Goal: Information Seeking & Learning: Learn about a topic

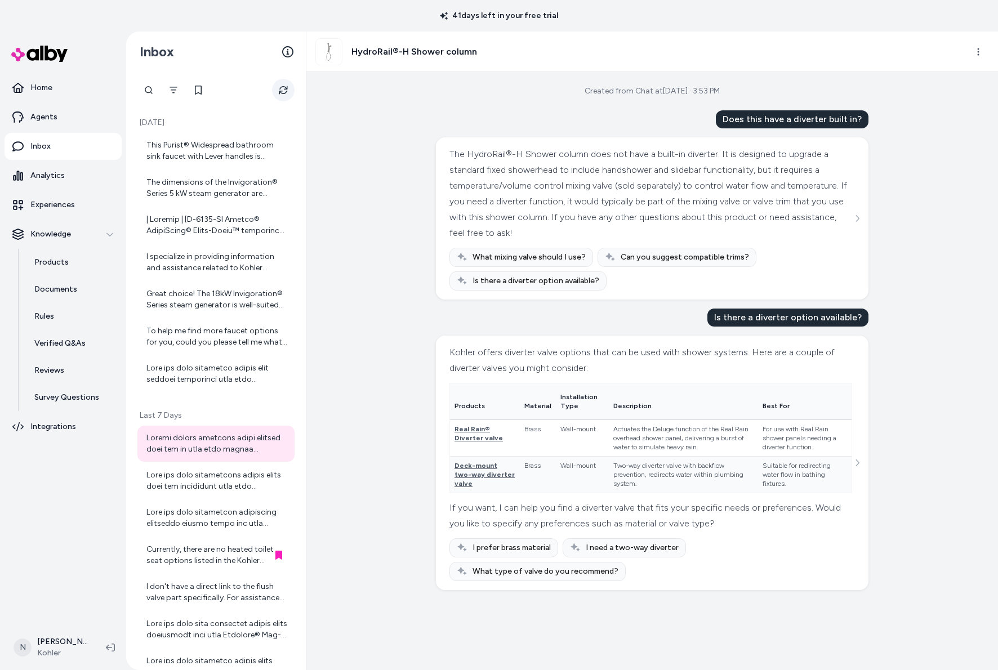
click at [278, 93] on button "Refresh" at bounding box center [283, 90] width 23 height 23
click at [230, 376] on div at bounding box center [216, 374] width 141 height 23
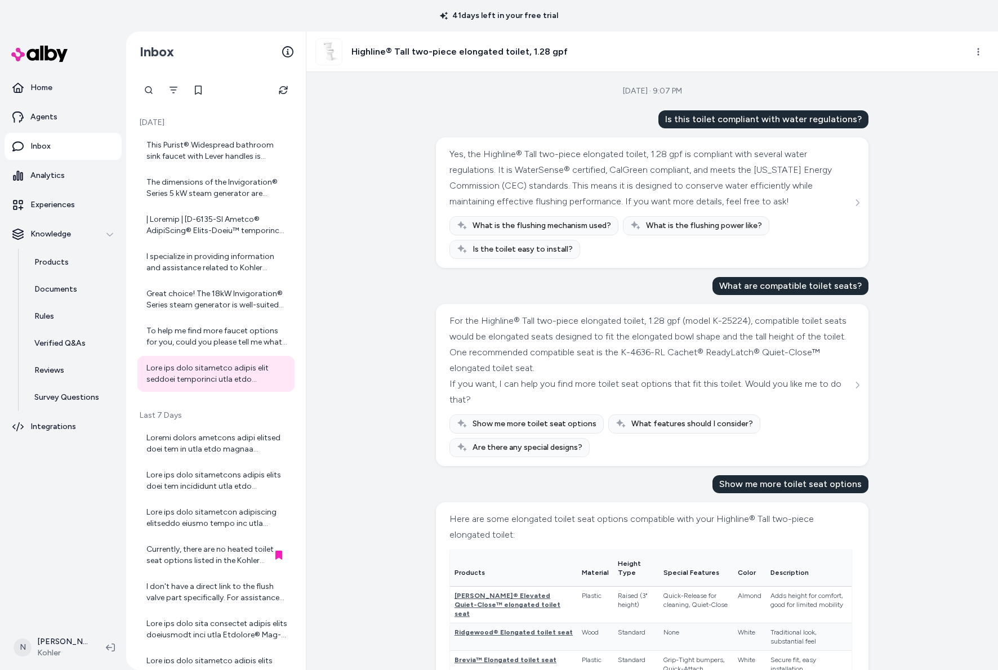
scroll to position [202, 0]
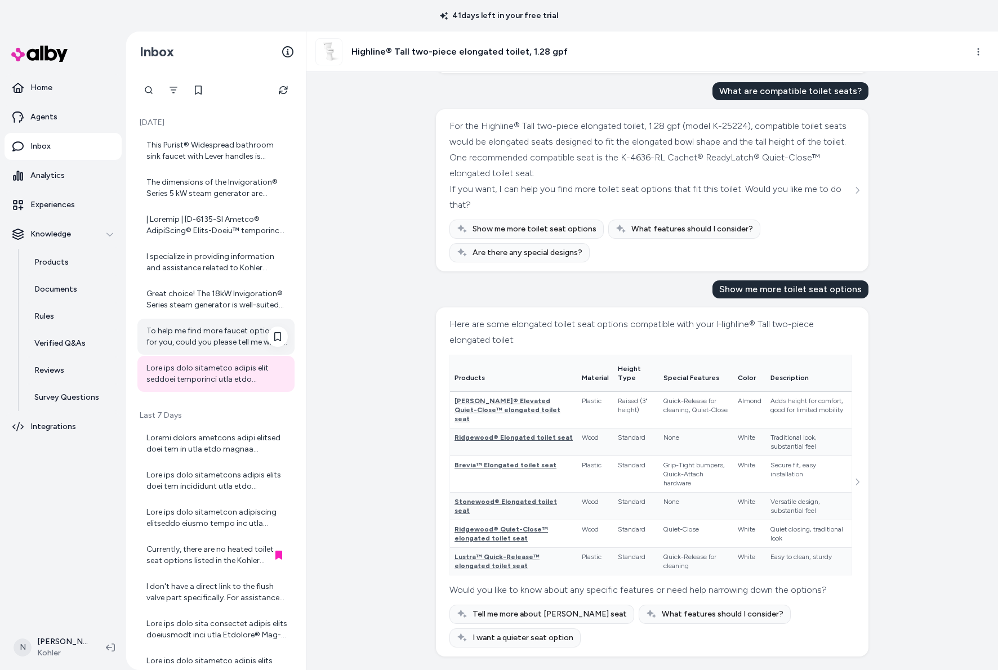
click at [191, 340] on div "To help me find more faucet options for you, could you please tell me what type…" at bounding box center [216, 336] width 141 height 23
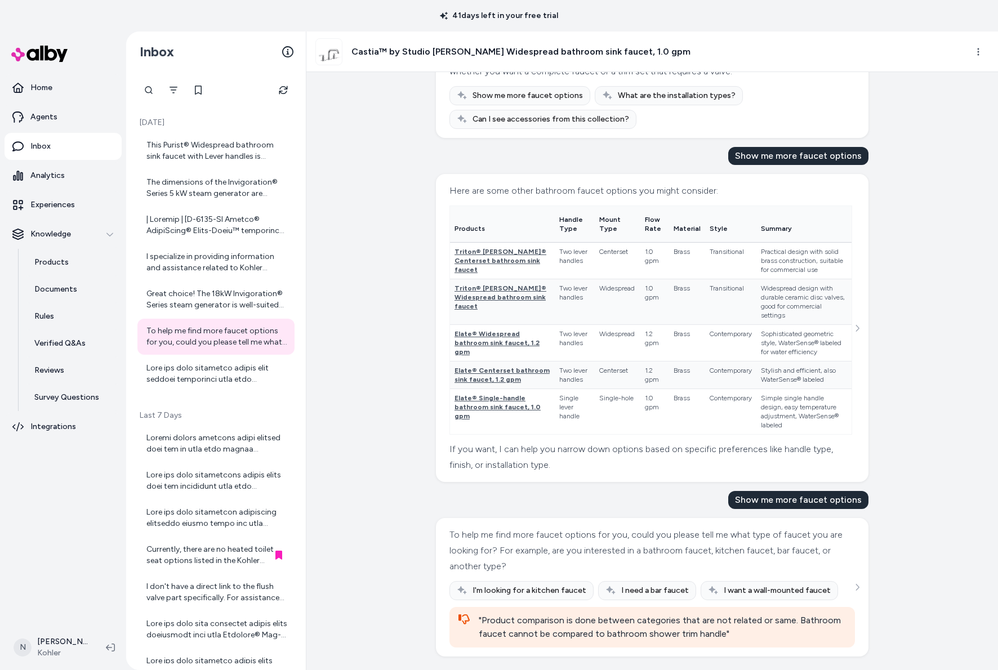
scroll to position [767, 0]
click at [216, 293] on div "Great choice! The 18kW Invigoration® Series steam generator is well-suited for …" at bounding box center [216, 299] width 141 height 23
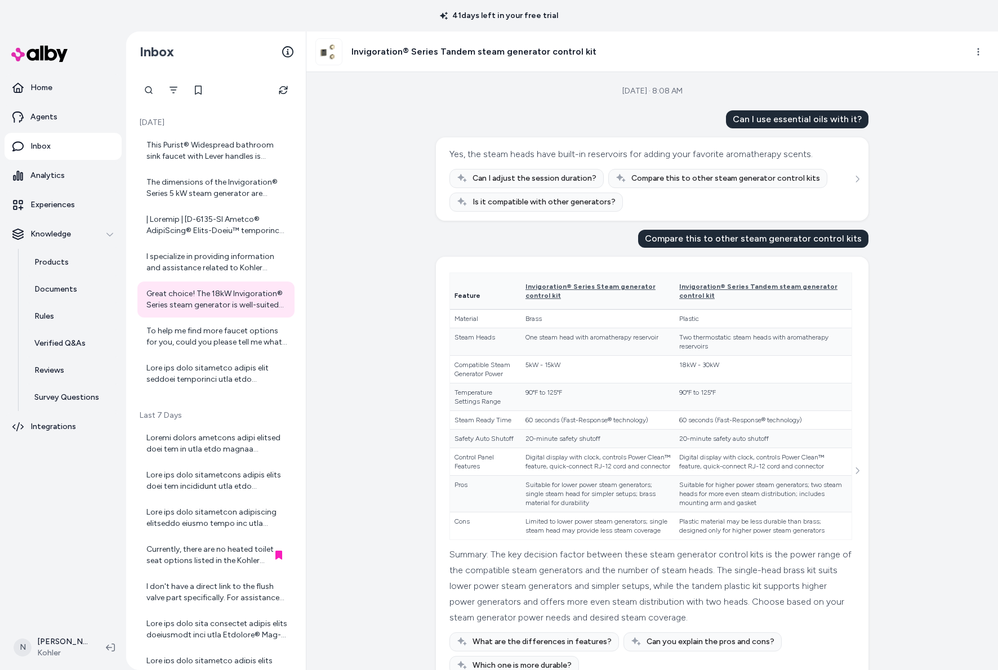
scroll to position [4, 0]
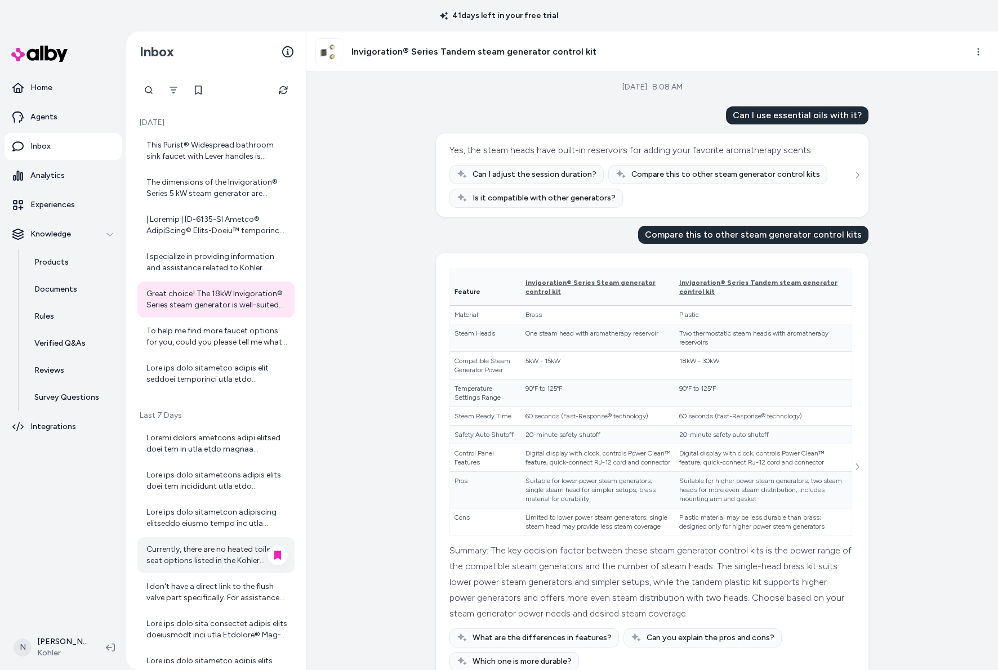
click at [239, 545] on div "Currently, there are no heated toilet seat options listed in the Kohler catalog…" at bounding box center [216, 555] width 141 height 23
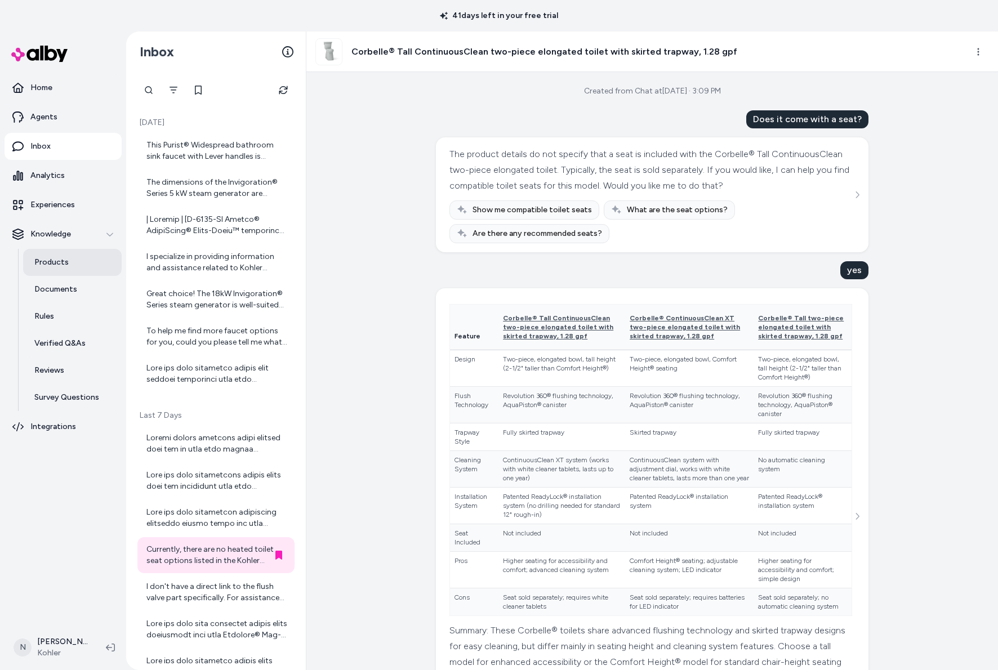
click at [47, 261] on p "Products" at bounding box center [51, 262] width 34 height 11
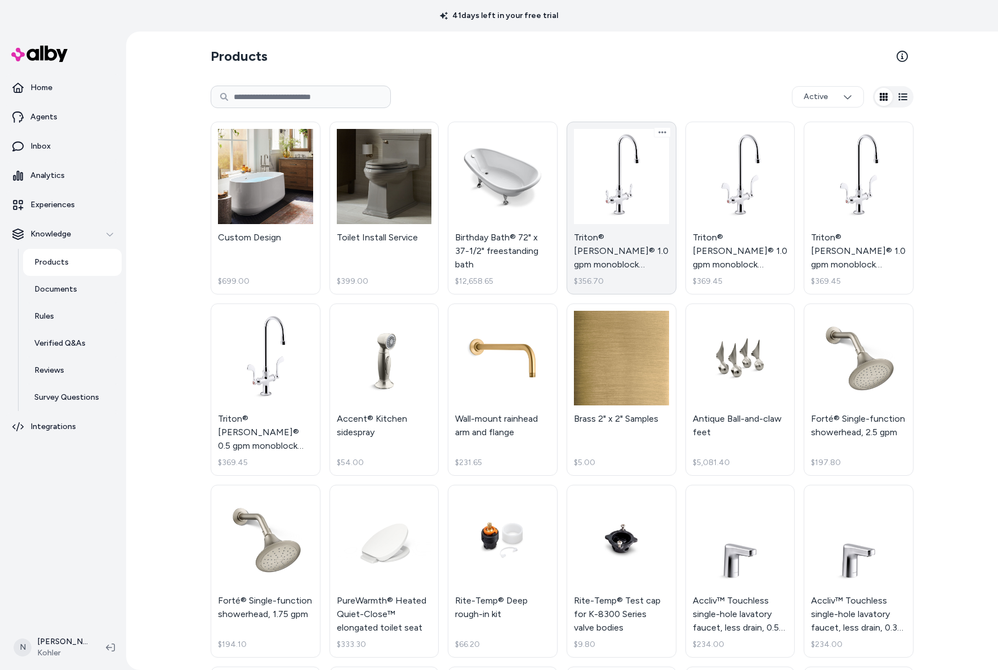
click at [604, 215] on link "Triton® [PERSON_NAME]® 1.0 gpm monoblock gooseneck bathroom sink faucet with ae…" at bounding box center [621, 208] width 110 height 173
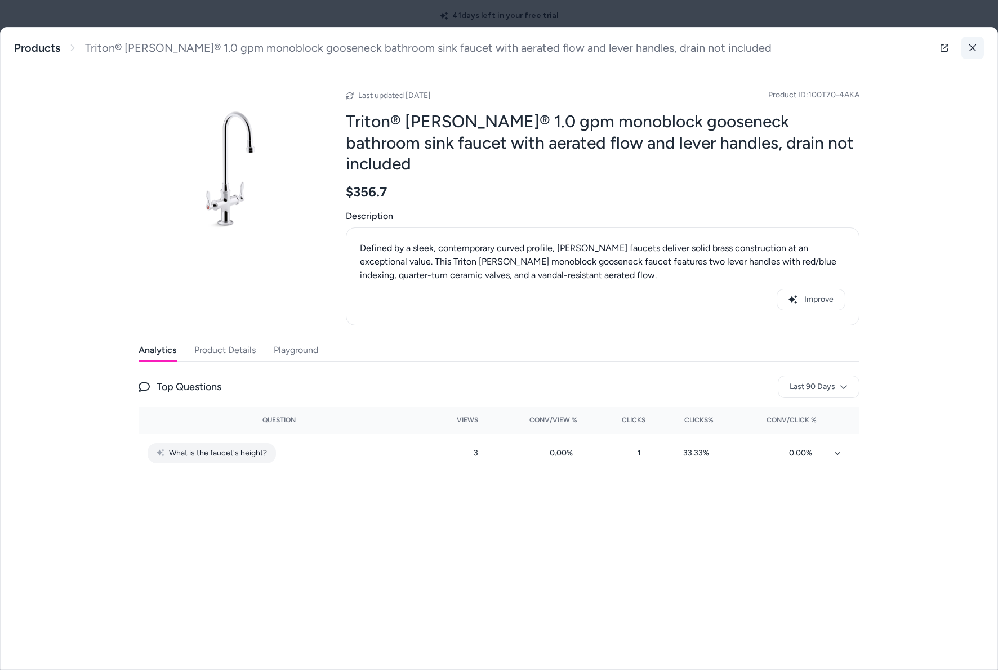
click at [975, 49] on icon at bounding box center [972, 48] width 8 height 8
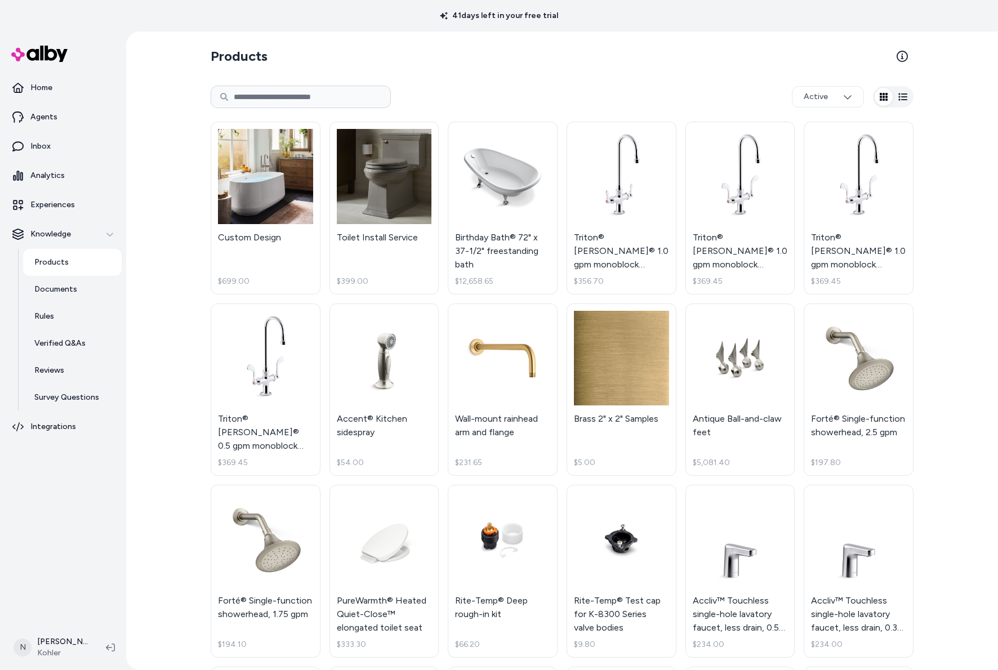
click at [904, 100] on icon "button" at bounding box center [903, 96] width 9 height 7
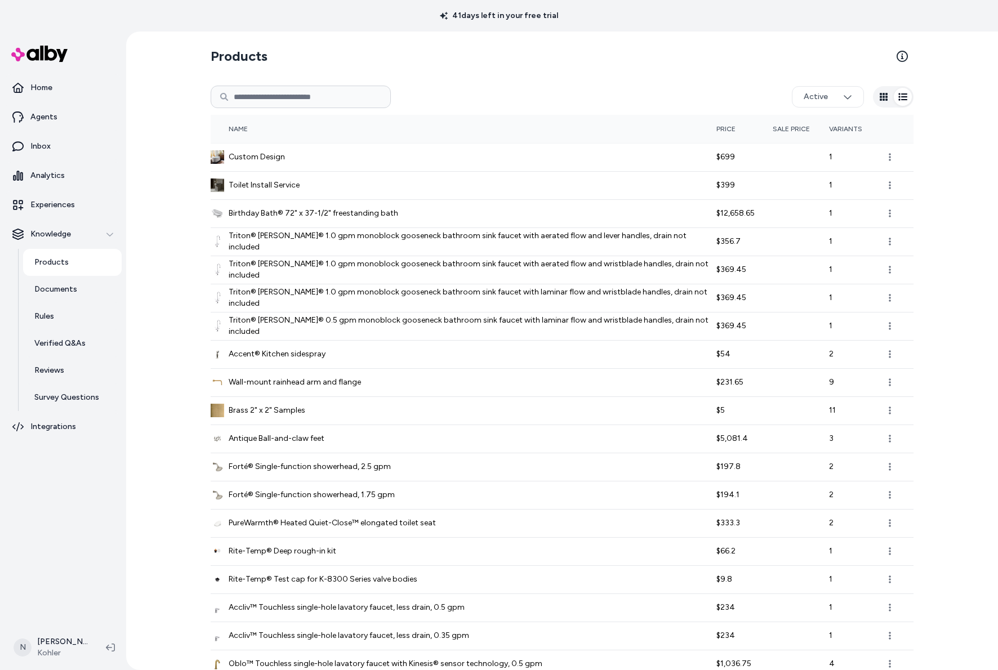
click at [881, 101] on icon "button" at bounding box center [883, 96] width 9 height 9
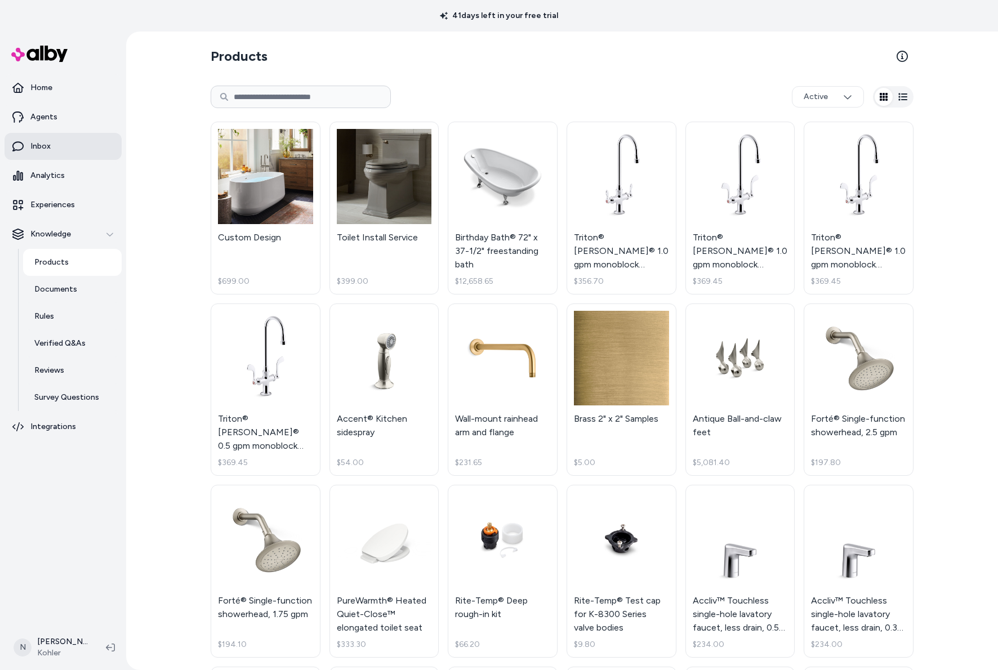
click at [60, 151] on link "Inbox" at bounding box center [63, 146] width 117 height 27
